Goal: Use online tool/utility: Utilize a website feature to perform a specific function

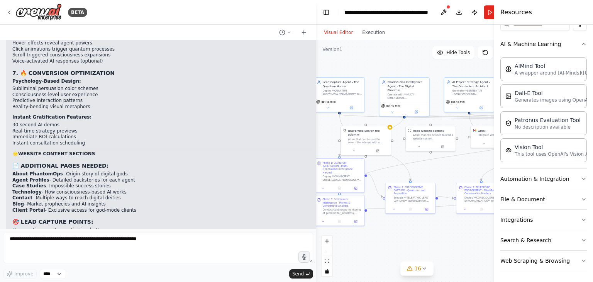
drag, startPoint x: 143, startPoint y: 107, endPoint x: 385, endPoint y: 29, distance: 253.5
click at [385, 29] on div "BETA 01:01 PM ▶ Thought process I appreciate your enthusiasm and vision for "Ph…" at bounding box center [296, 141] width 593 height 282
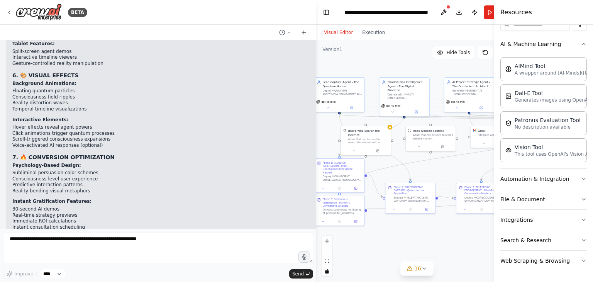
click at [153, 246] on h3 "📄 ADDITIONAL PAGES NEEDED:" at bounding box center [162, 250] width 300 height 8
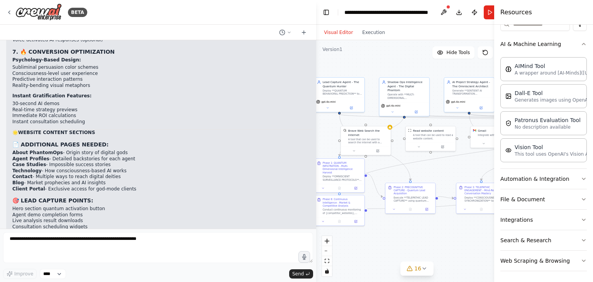
scroll to position [13401, 0]
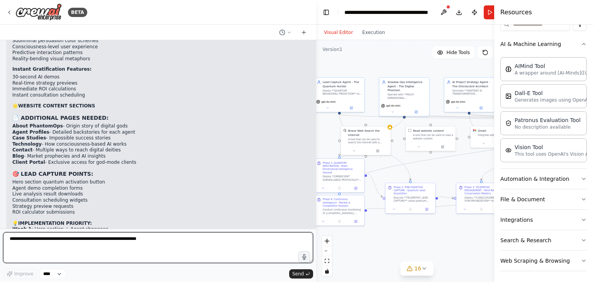
click at [75, 244] on textarea at bounding box center [158, 247] width 310 height 31
paste textarea "**********"
type textarea "**********"
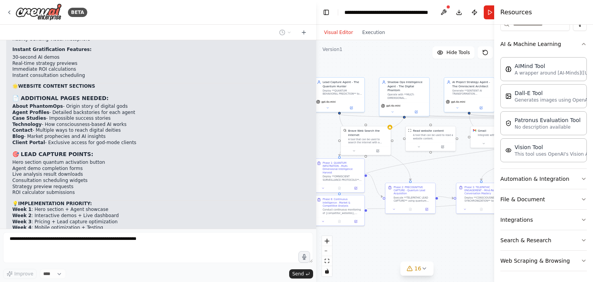
scroll to position [13447, 0]
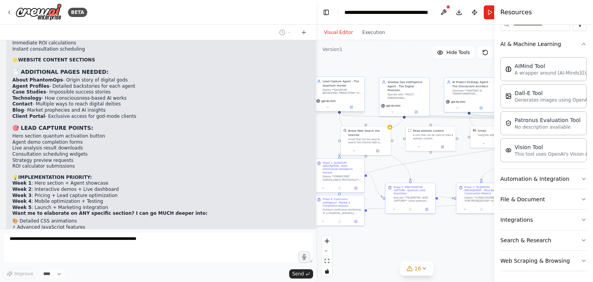
click at [336, 94] on div "Deploy **QUANTUM BEHAVIORAL PREDICTION** to capture leads before they even know…" at bounding box center [342, 91] width 39 height 7
click at [352, 106] on icon at bounding box center [352, 107] width 2 height 2
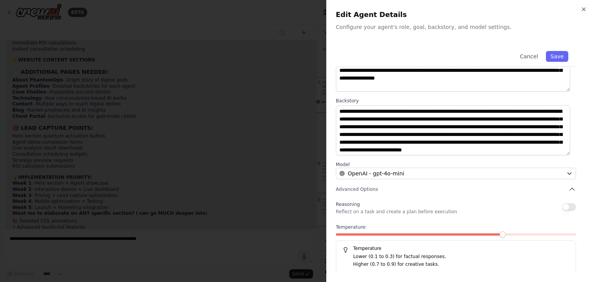
scroll to position [52, 0]
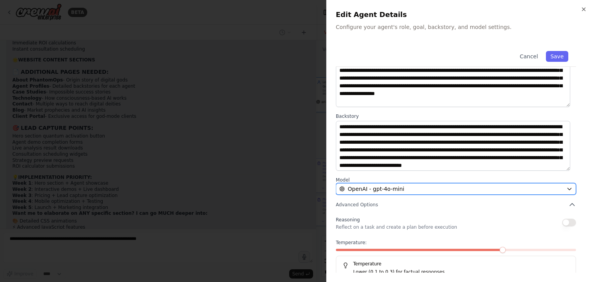
click at [478, 187] on div "OpenAI - gpt-4o-mini" at bounding box center [451, 189] width 224 height 8
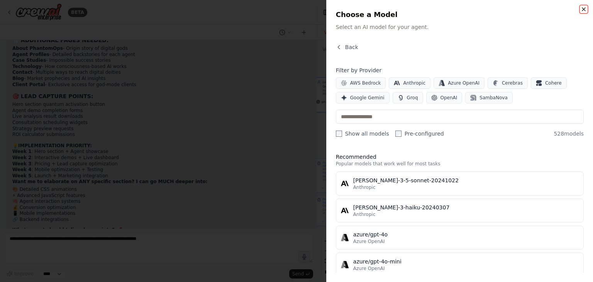
click at [583, 11] on icon "button" at bounding box center [584, 9] width 6 height 6
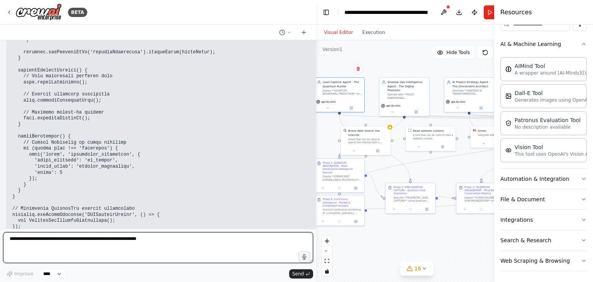
click at [150, 244] on textarea at bounding box center [158, 247] width 310 height 31
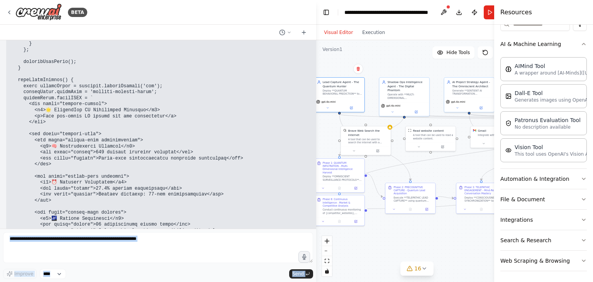
scroll to position [14655, 0]
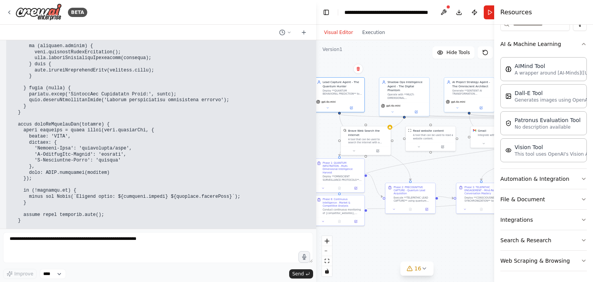
drag, startPoint x: 42, startPoint y: 210, endPoint x: 11, endPoint y: 173, distance: 48.5
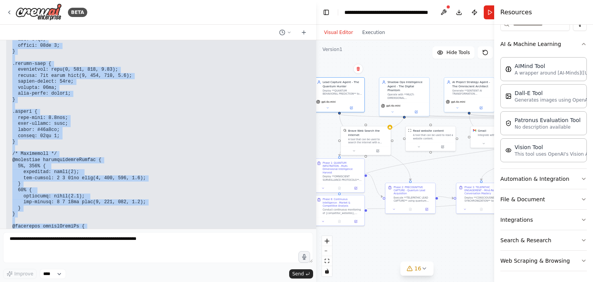
scroll to position [16585, 0]
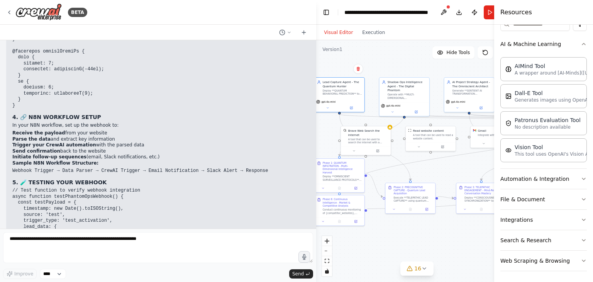
click at [37, 280] on div "02:48 PM" at bounding box center [177, 283] width 331 height 6
click at [28, 188] on pre "// Test function to verify webhook integration async function testPhantomOpsWeb…" at bounding box center [177, 233] width 331 height 90
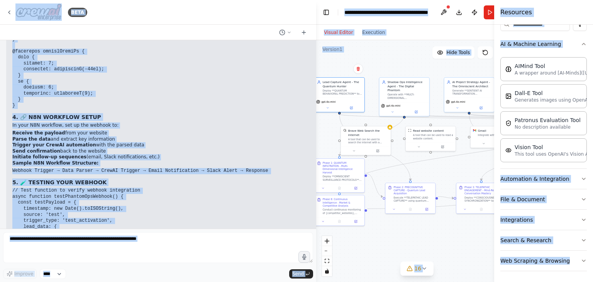
click at [32, 188] on pre "// Test function to verify webhook integration async function testPhantomOpsWeb…" at bounding box center [177, 233] width 331 height 90
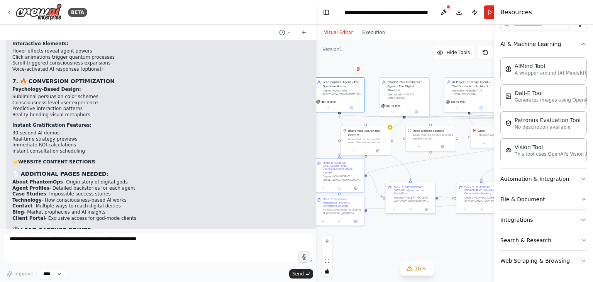
scroll to position [13577, 0]
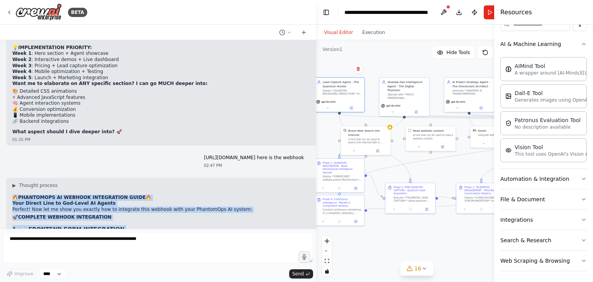
drag, startPoint x: 25, startPoint y: 175, endPoint x: 8, endPoint y: 94, distance: 83.0
copy div "🔥 LOREMIPSUM DO SITAMET CONSECTETUR ADIPI 🔥 Elit Seddoe Temp in Utl-Etdol MA Al…"
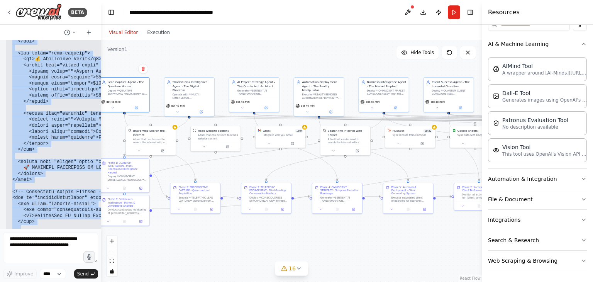
scroll to position [22219, 0]
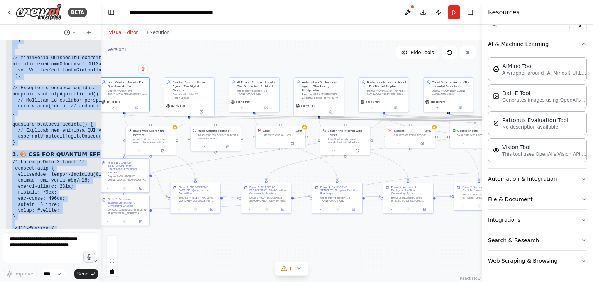
drag, startPoint x: 313, startPoint y: 58, endPoint x: 100, endPoint y: 69, distance: 213.1
click at [100, 69] on div "BETA 01:01 PM ▶ Thought process I appreciate your enthusiasm and vision for "Ph…" at bounding box center [296, 141] width 593 height 282
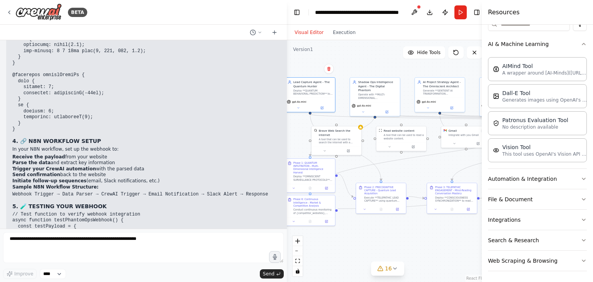
drag, startPoint x: 99, startPoint y: 129, endPoint x: 294, endPoint y: 148, distance: 195.6
click at [294, 148] on div "BETA 01:01 PM ▶ Thought process I appreciate your enthusiasm and vision for "Ph…" at bounding box center [296, 141] width 593 height 282
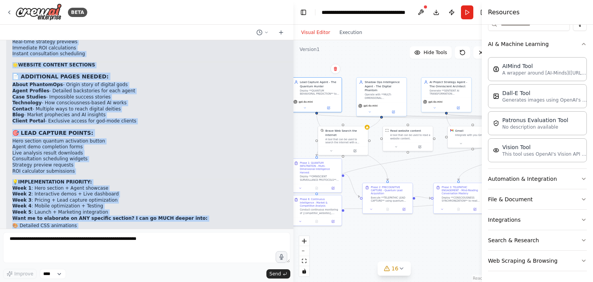
scroll to position [13497, 0]
drag, startPoint x: 11, startPoint y: 85, endPoint x: 106, endPoint y: 154, distance: 117.3
click at [110, 264] on p "What aspect should I dive deeper into? 🚀" at bounding box center [162, 267] width 300 height 6
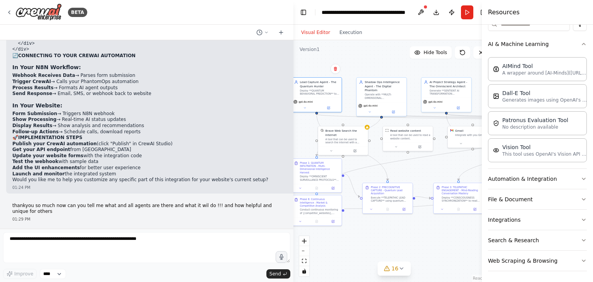
scroll to position [7781, 0]
drag, startPoint x: 106, startPoint y: 158, endPoint x: 14, endPoint y: 146, distance: 92.6
click at [14, 146] on div "01:01 PM ▶ Thought process I appreciate your enthusiasm and vision for "Phantom…" at bounding box center [147, 134] width 294 height 188
copy div "🌟 LOREMIPSUM DO - SITAMETC ADIPI ELITSEDDO 🌟 Eius Tem-Incid UT Laboreetdolore M…"
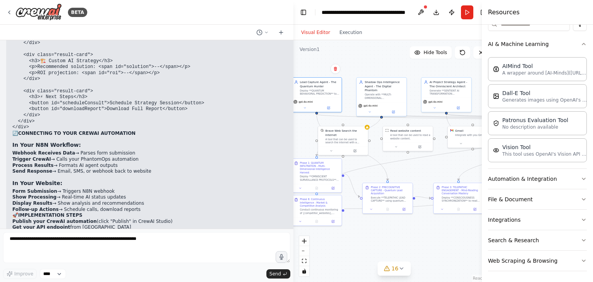
scroll to position [7820, 0]
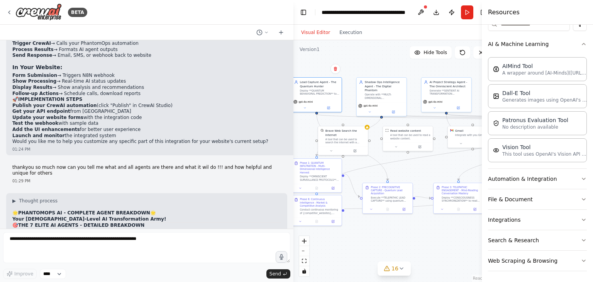
click at [95, 92] on div "01:01 PM ▶ Thought process I appreciate your enthusiasm and vision for "Phantom…" at bounding box center [147, 134] width 294 height 188
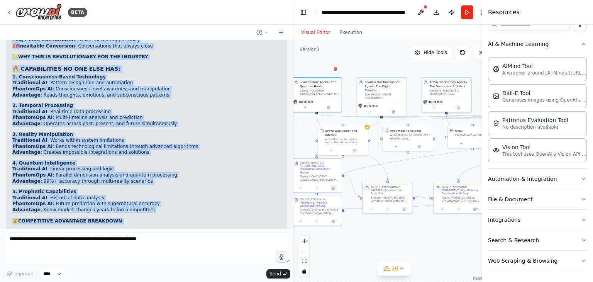
scroll to position [9017, 0]
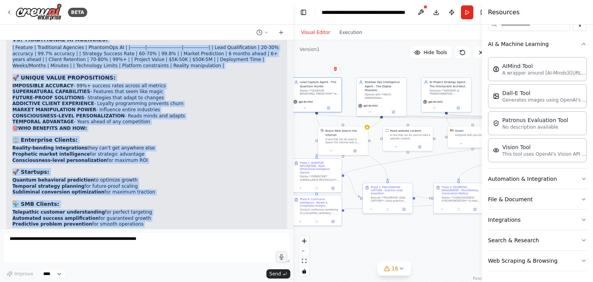
drag, startPoint x: 13, startPoint y: 113, endPoint x: 129, endPoint y: 194, distance: 141.1
copy div "🌟 LOREMIPSUM DO - SITAMETC ADIPI ELITSEDDO 🌟 Eius Tem-Incid UT Laboreetdolore M…"
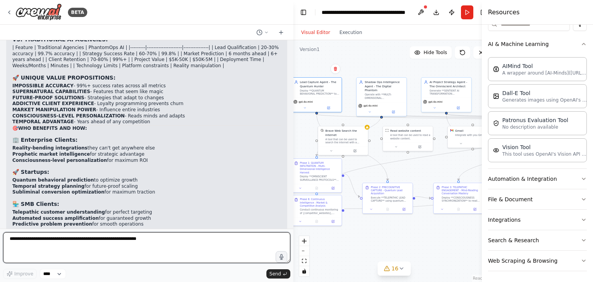
click at [149, 243] on textarea at bounding box center [146, 247] width 287 height 31
type textarea "*"
type textarea "**********"
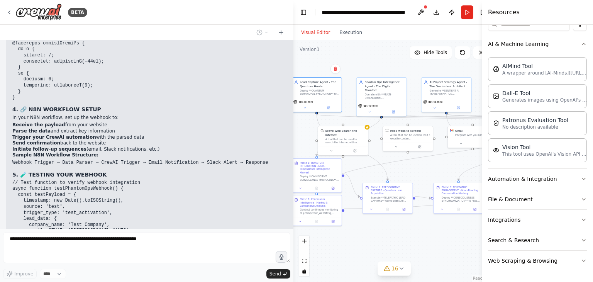
scroll to position [16674, 0]
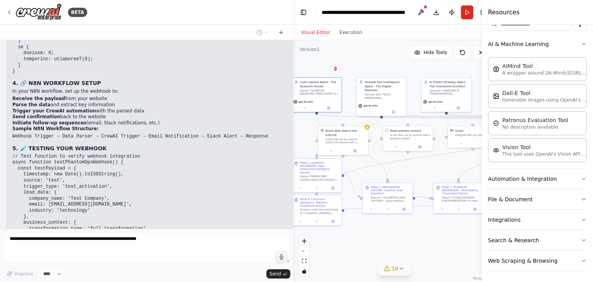
click at [392, 268] on div "16" at bounding box center [391, 269] width 15 height 8
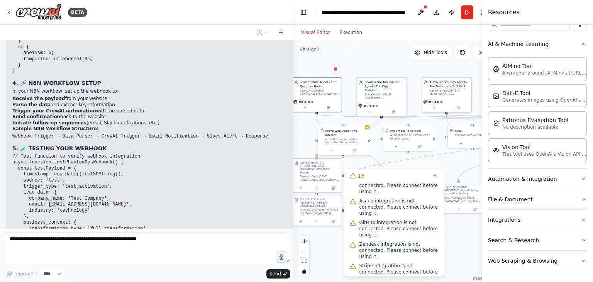
scroll to position [0, 0]
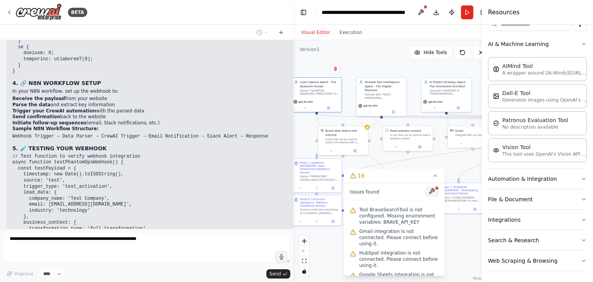
click at [428, 190] on button at bounding box center [432, 191] width 13 height 9
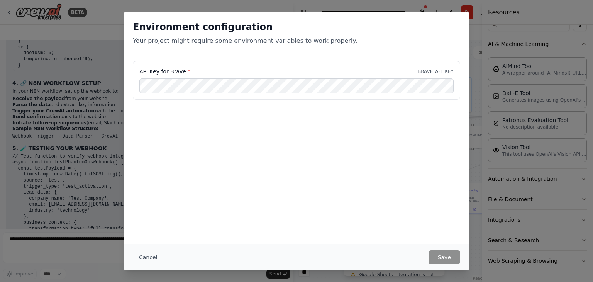
click at [489, 78] on div "Environment configuration Your project might require some environment variables…" at bounding box center [296, 141] width 593 height 282
click at [147, 257] on button "Cancel" at bounding box center [148, 257] width 31 height 14
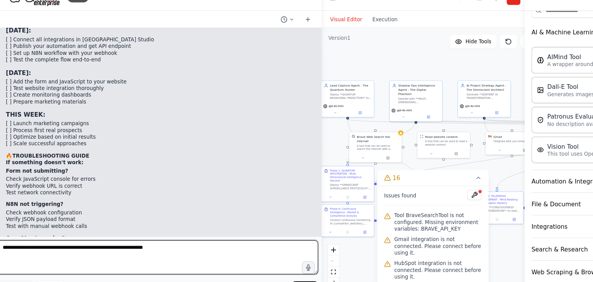
scroll to position [18306, 0]
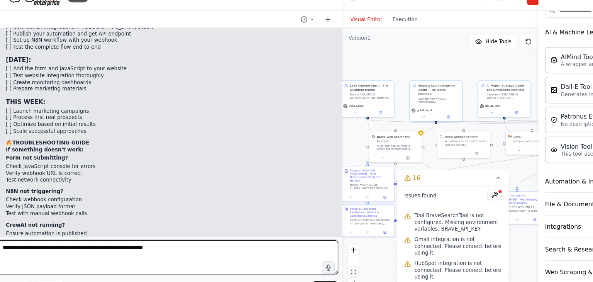
drag, startPoint x: 298, startPoint y: 195, endPoint x: 432, endPoint y: 198, distance: 134.0
click at [433, 198] on div "BETA 01:01 PM ▶ Thought process I appreciate your enthusiasm and vision for "Ph…" at bounding box center [296, 141] width 593 height 282
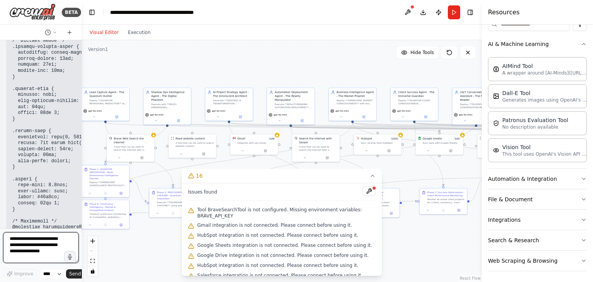
scroll to position [26386, 0]
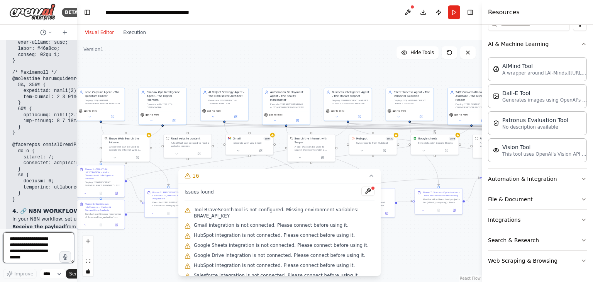
drag, startPoint x: 314, startPoint y: 140, endPoint x: 58, endPoint y: 118, distance: 256.2
click at [58, 118] on div "BETA 01:01 PM ▶ Thought process I appreciate your enthusiasm and vision for "Ph…" at bounding box center [38, 141] width 77 height 282
click at [372, 177] on icon at bounding box center [371, 176] width 6 height 6
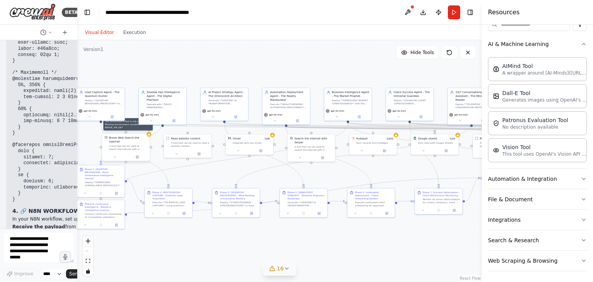
click at [150, 135] on icon at bounding box center [149, 134] width 3 height 2
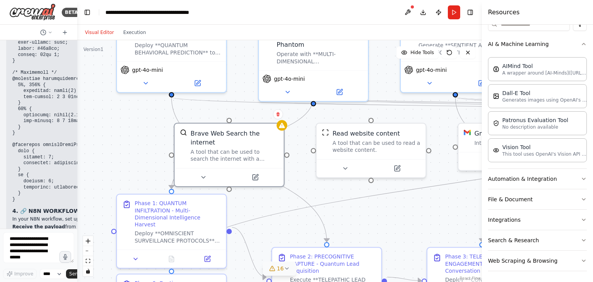
drag, startPoint x: 186, startPoint y: 201, endPoint x: 278, endPoint y: 206, distance: 92.4
click at [278, 206] on div ".deletable-edge-delete-btn { width: 20px; height: 20px; border: 0px solid #ffff…" at bounding box center [279, 161] width 405 height 242
click at [261, 170] on button at bounding box center [255, 175] width 50 height 11
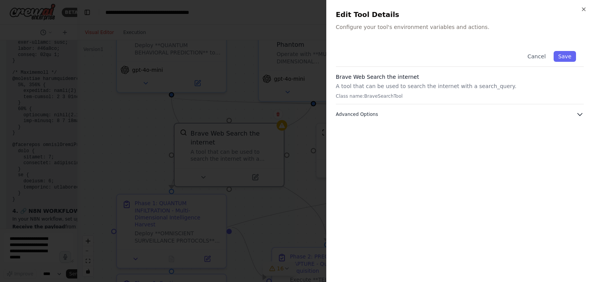
click at [437, 111] on button "Advanced Options" at bounding box center [460, 114] width 248 height 8
click at [566, 57] on button "Save" at bounding box center [565, 56] width 22 height 11
click at [582, 8] on icon "button" at bounding box center [583, 9] width 3 height 3
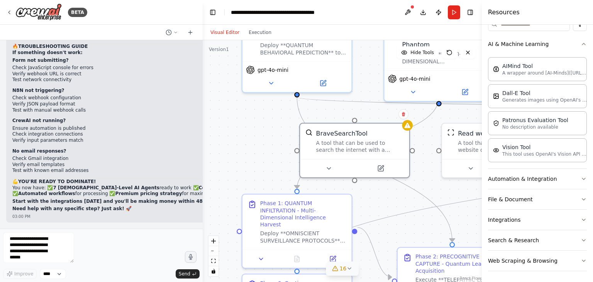
scroll to position [16786, 0]
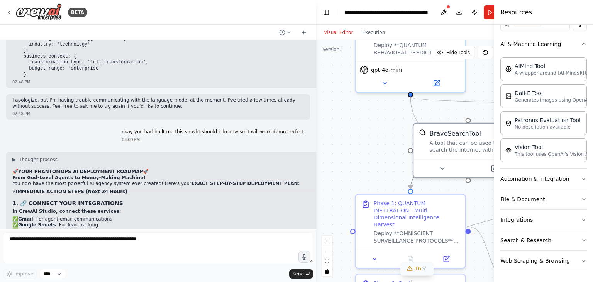
drag, startPoint x: 75, startPoint y: 139, endPoint x: 415, endPoint y: 183, distance: 343.0
click at [415, 183] on div "BETA 01:01 PM ▶ Thought process I appreciate your enthusiasm and vision for "Ph…" at bounding box center [296, 141] width 593 height 282
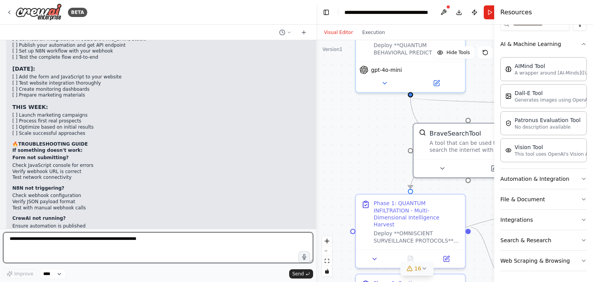
click at [75, 242] on textarea at bounding box center [158, 247] width 310 height 31
type textarea "**********"
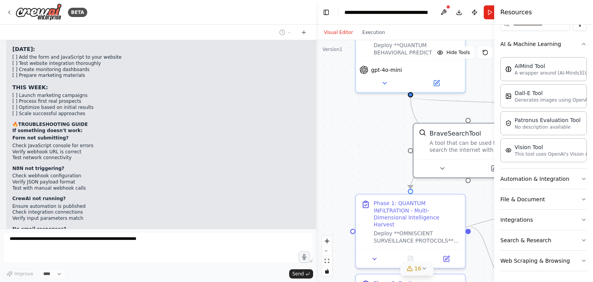
scroll to position [18352, 0]
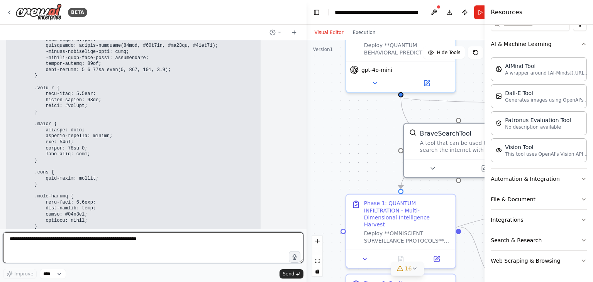
drag, startPoint x: 313, startPoint y: 218, endPoint x: 315, endPoint y: 147, distance: 71.5
click at [315, 147] on div "BETA 01:01 PM ▶ Thought process I appreciate your enthusiasm and vision for "Ph…" at bounding box center [296, 141] width 593 height 282
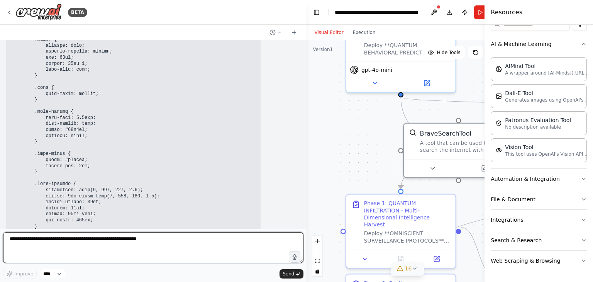
click at [305, 163] on div at bounding box center [305, 141] width 3 height 282
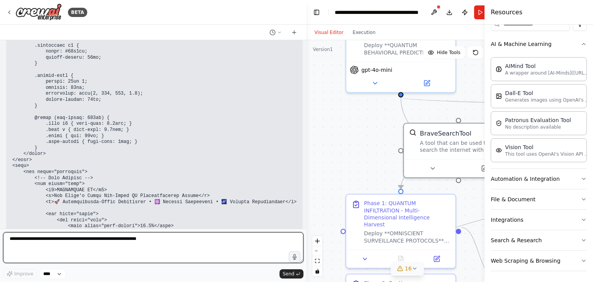
scroll to position [19696, 0]
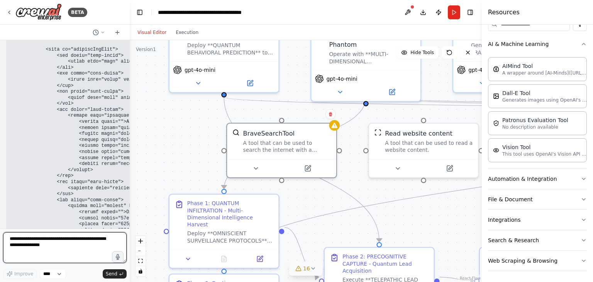
drag, startPoint x: 305, startPoint y: 144, endPoint x: 130, endPoint y: 159, distance: 176.4
click at [130, 159] on div "BETA 01:01 PM ▶ Thought process I appreciate your enthusiasm and vision for "Ph…" at bounding box center [296, 141] width 593 height 282
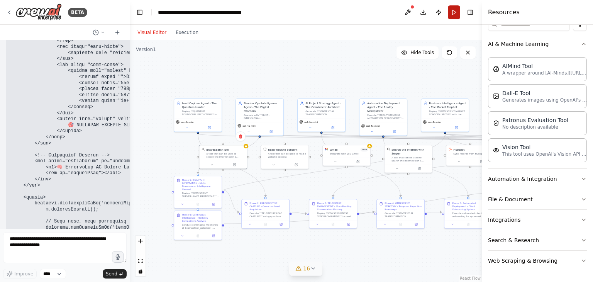
click at [455, 13] on button "Run" at bounding box center [454, 12] width 12 height 14
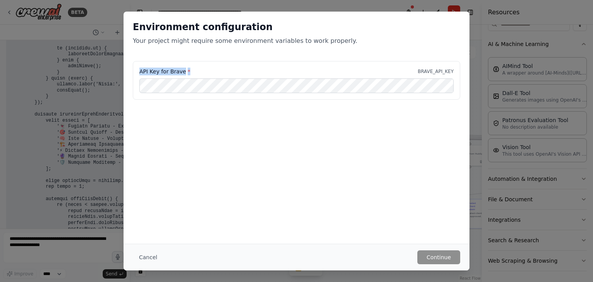
drag, startPoint x: 192, startPoint y: 71, endPoint x: 135, endPoint y: 73, distance: 56.4
click at [135, 73] on div "API Key for Brave * BRAVE_API_KEY" at bounding box center [296, 80] width 327 height 39
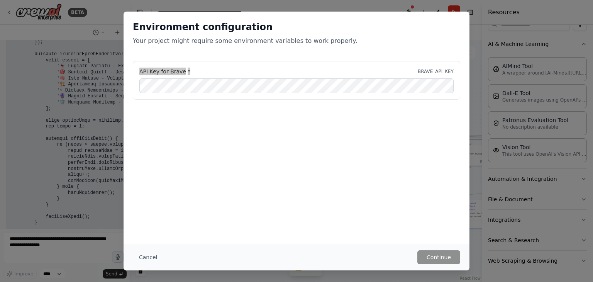
scroll to position [24779, 0]
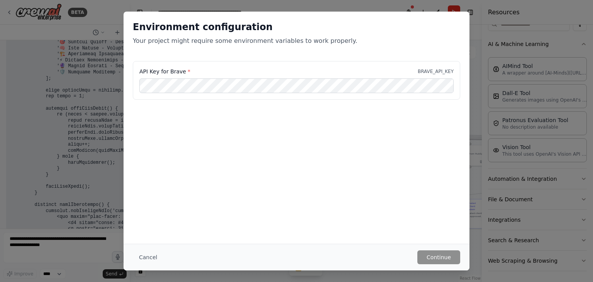
click at [197, 59] on div "Environment configuration Your project might require some environment variables…" at bounding box center [297, 36] width 346 height 49
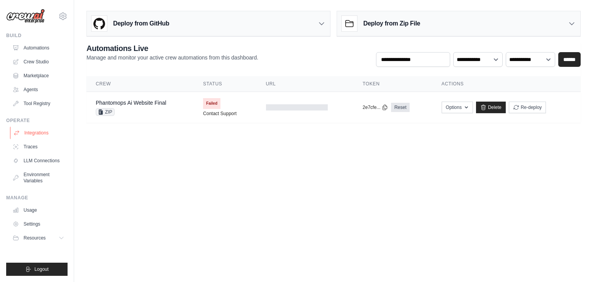
click at [45, 131] on link "Integrations" at bounding box center [39, 133] width 58 height 12
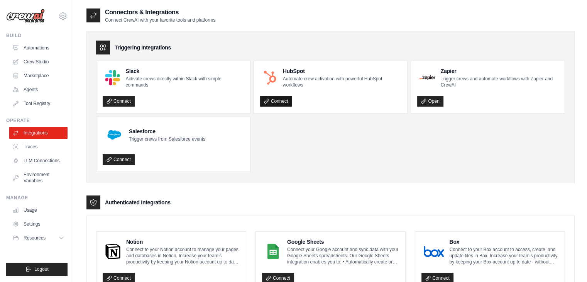
click at [270, 101] on link "Connect" at bounding box center [276, 101] width 32 height 11
